Goal: Navigation & Orientation: Find specific page/section

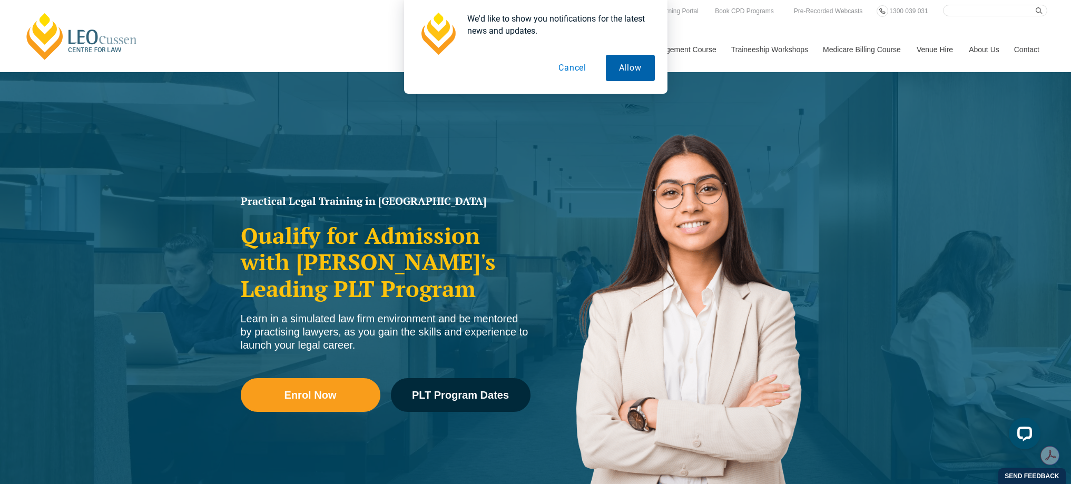
click at [634, 60] on button "Allow" at bounding box center [630, 68] width 49 height 26
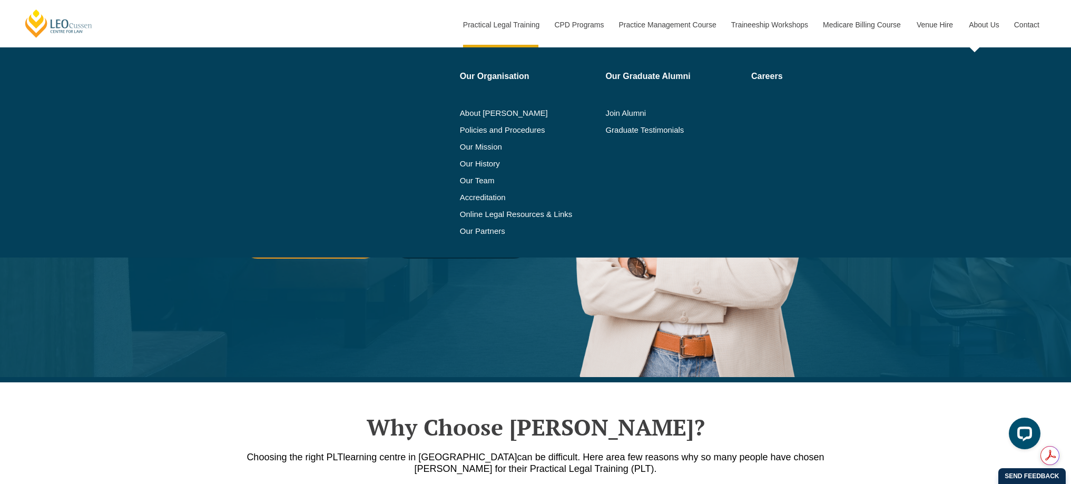
scroll to position [158, 0]
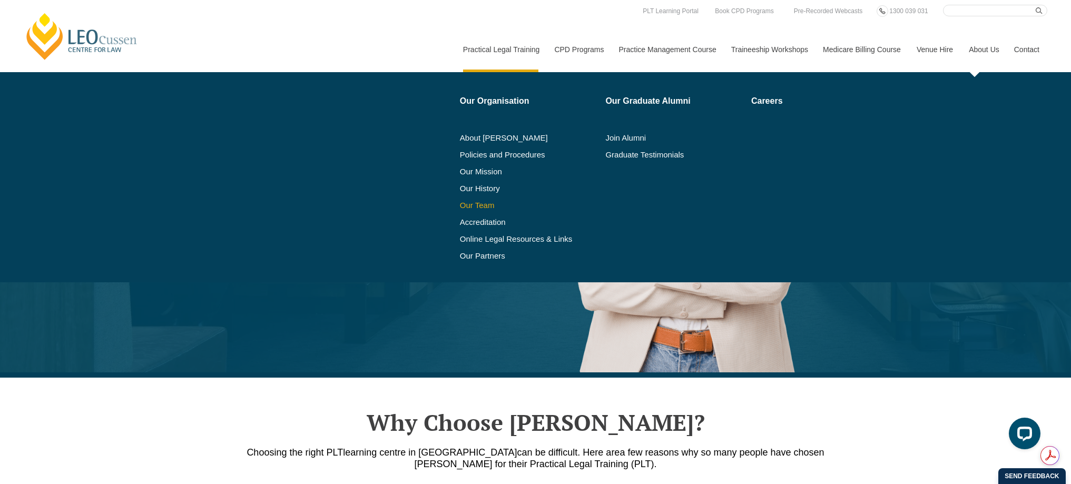
click at [495, 207] on link "Our Team" at bounding box center [529, 205] width 139 height 8
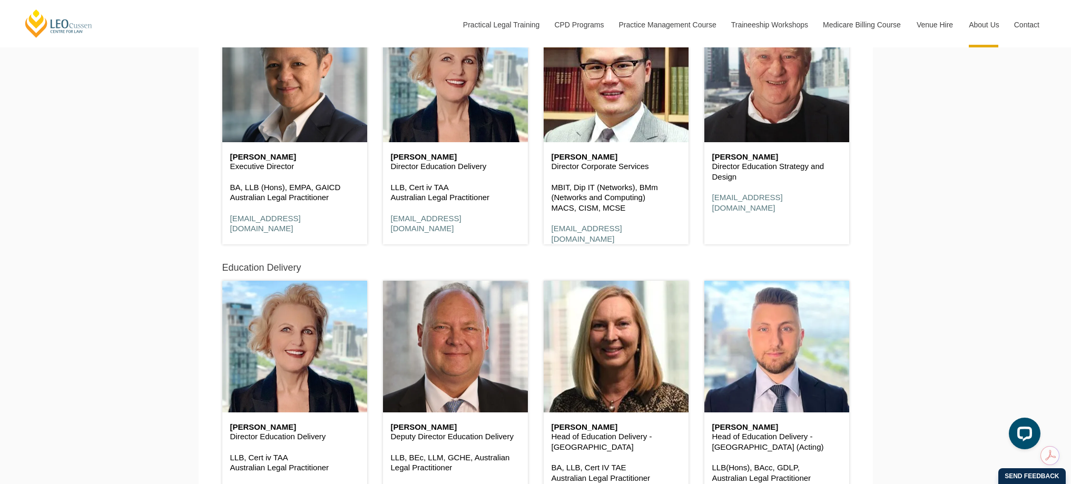
scroll to position [685, 0]
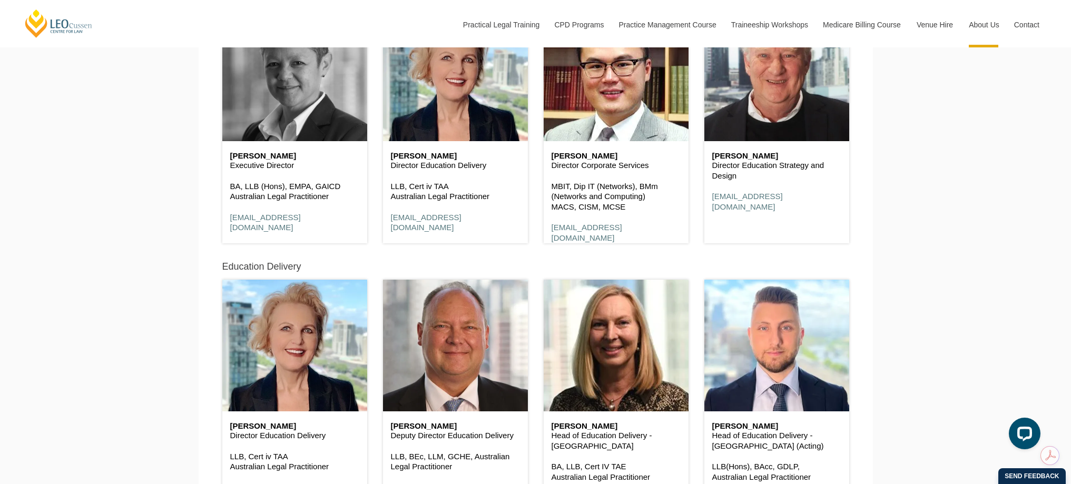
click at [309, 131] on header at bounding box center [294, 75] width 145 height 132
